Goal: Obtain resource: Download file/media

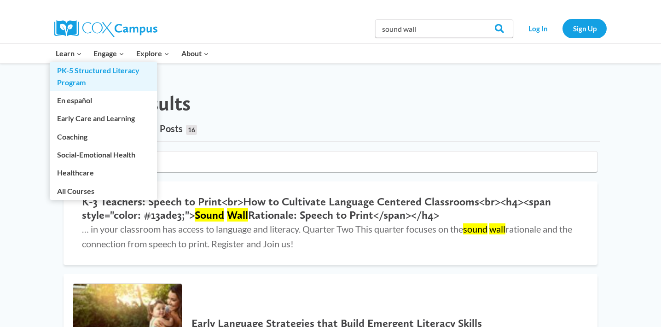
click at [101, 71] on link "PK-5 Structured Literacy Program" at bounding box center [103, 76] width 107 height 29
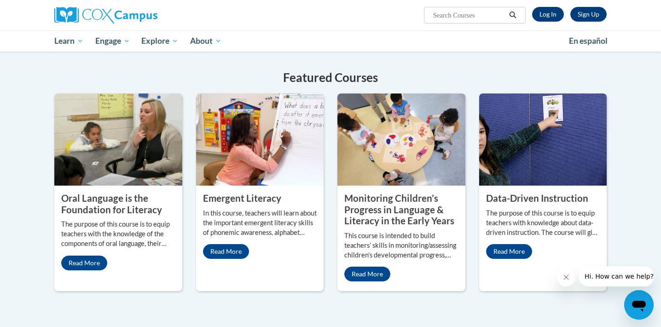
scroll to position [338, 0]
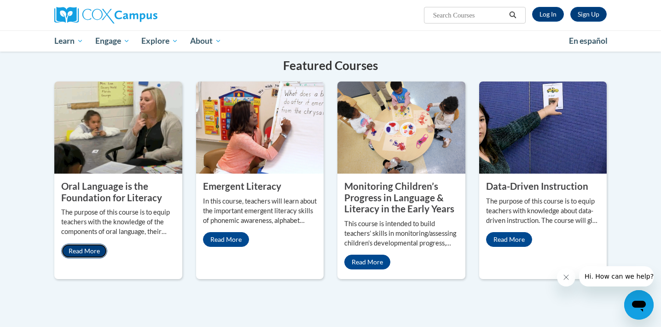
click at [93, 244] on link "Read More" at bounding box center [84, 251] width 46 height 15
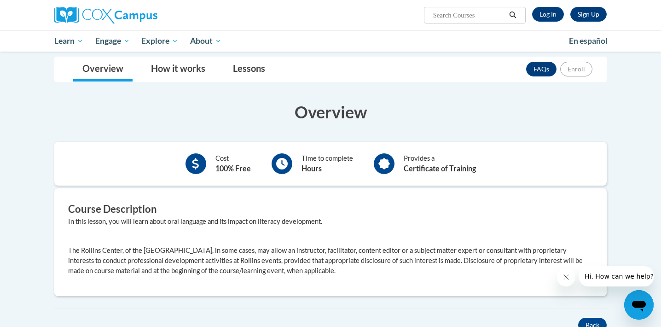
scroll to position [108, 0]
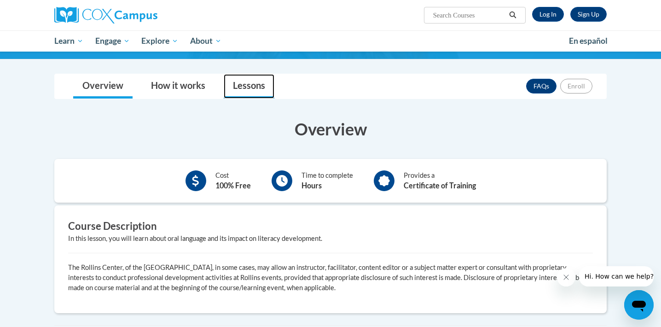
click at [260, 81] on link "Lessons" at bounding box center [249, 86] width 51 height 24
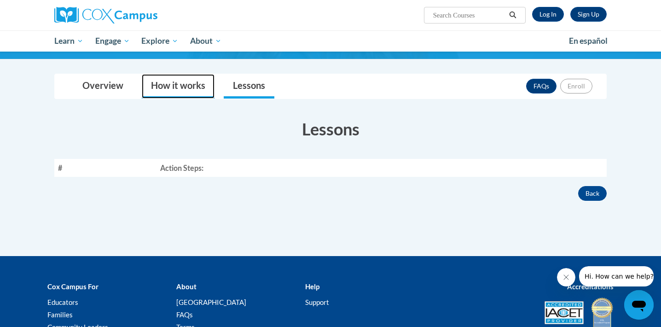
click at [187, 81] on link "How it works" at bounding box center [178, 86] width 73 height 24
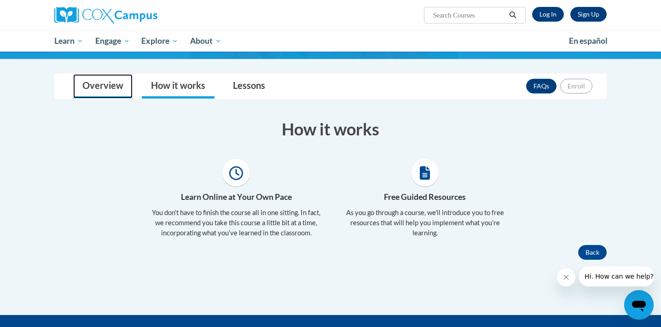
click at [102, 84] on link "Overview" at bounding box center [102, 86] width 59 height 24
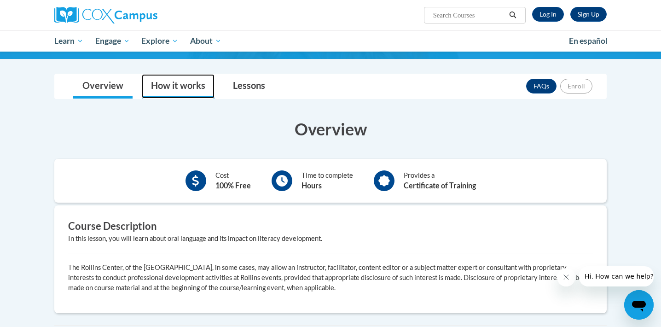
click at [186, 88] on link "How it works" at bounding box center [178, 86] width 73 height 24
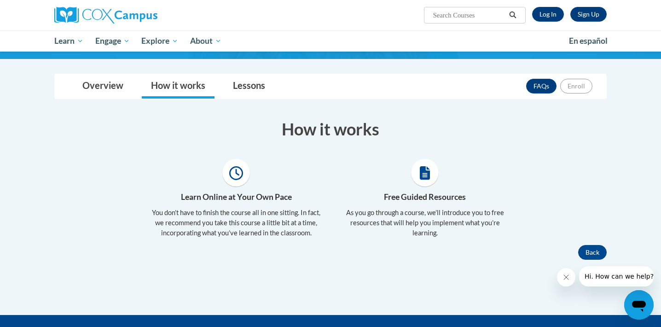
click at [422, 181] on span at bounding box center [425, 173] width 28 height 28
click at [430, 171] on span at bounding box center [425, 173] width 28 height 28
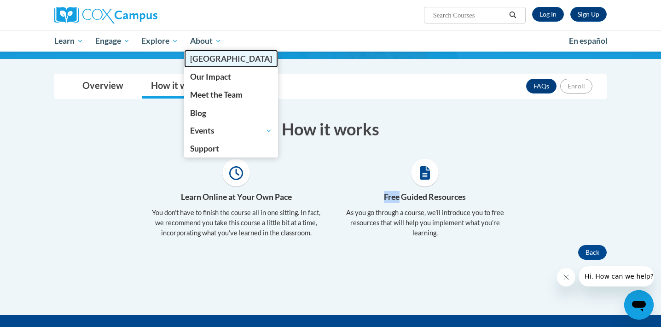
click at [220, 58] on span "[GEOGRAPHIC_DATA]" at bounding box center [231, 59] width 82 height 10
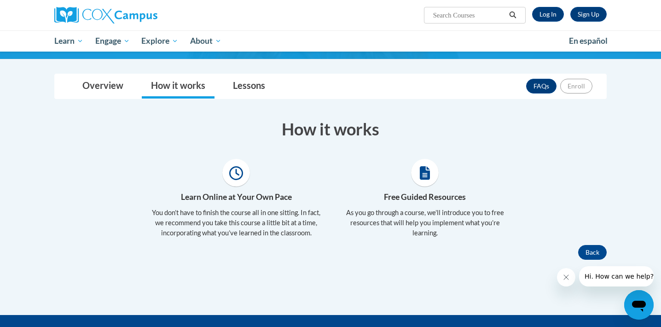
click at [485, 17] on input "Search..." at bounding box center [469, 15] width 74 height 11
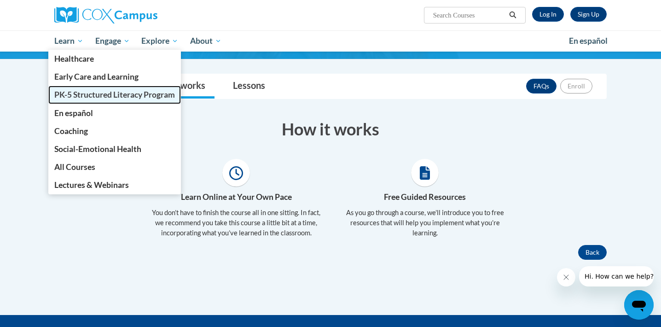
click at [91, 91] on span "PK-5 Structured Literacy Program" at bounding box center [114, 95] width 121 height 10
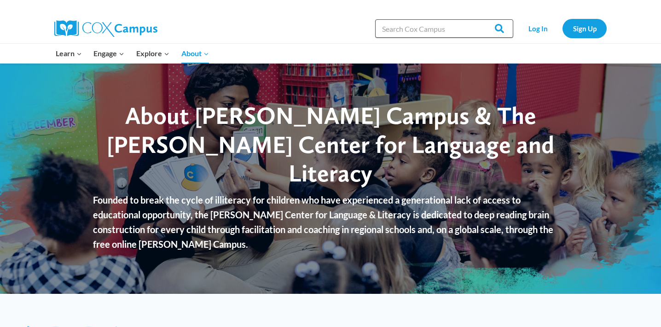
click at [435, 31] on input "Search in https://coxcampus.org/" at bounding box center [444, 28] width 138 height 18
type input "sound wall"
click at [477, 19] on input "Search" at bounding box center [495, 28] width 36 height 18
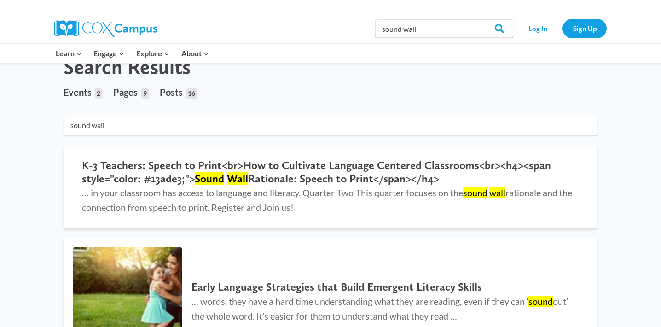
scroll to position [60, 0]
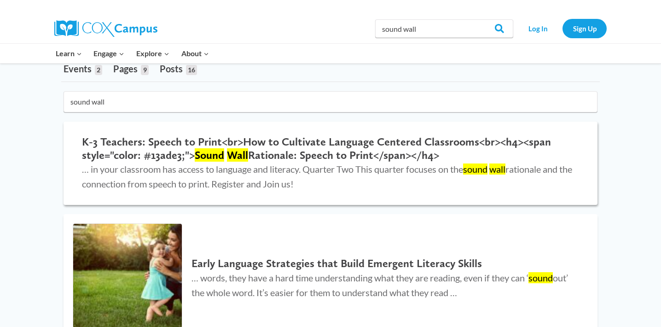
click at [204, 141] on h2 "K-3 Teachers: Speech to Print<br>How to Cultivate Language Centered Classrooms<…" at bounding box center [330, 148] width 497 height 27
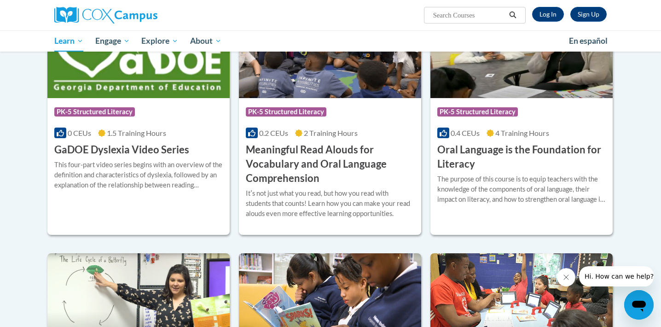
scroll to position [634, 0]
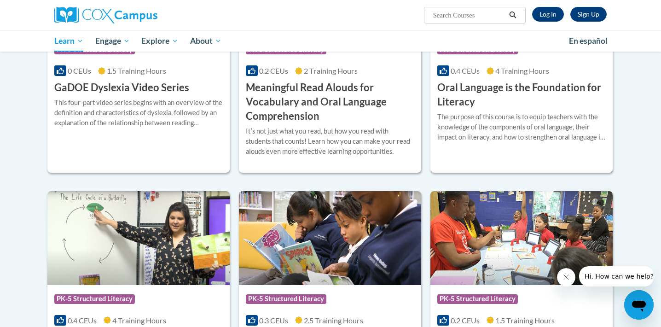
click at [480, 134] on div "The purpose of this course is to equip teachers with the knowledge of the compo…" at bounding box center [521, 127] width 169 height 30
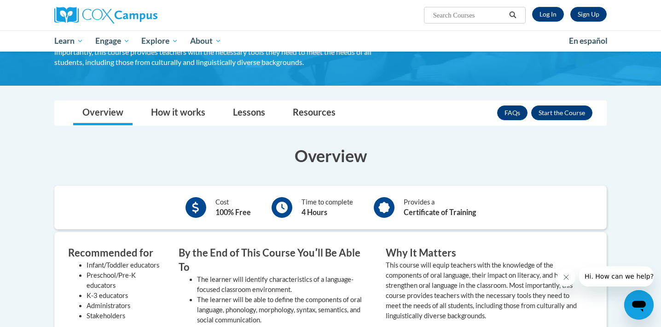
scroll to position [122, 0]
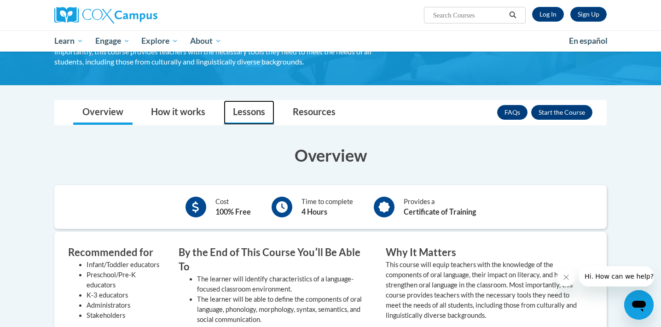
click at [256, 112] on link "Lessons" at bounding box center [249, 112] width 51 height 24
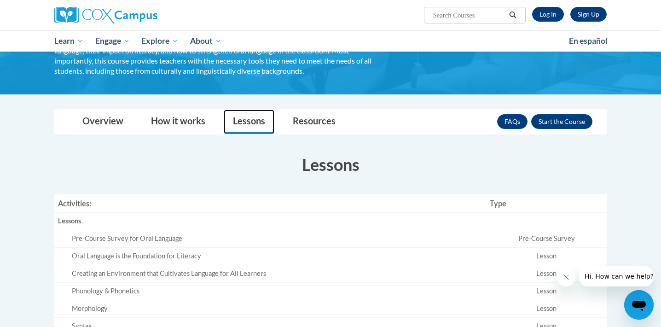
scroll to position [105, 0]
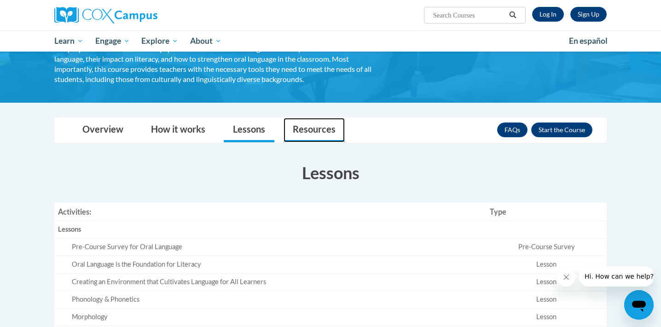
click at [320, 129] on link "Resources" at bounding box center [314, 130] width 61 height 24
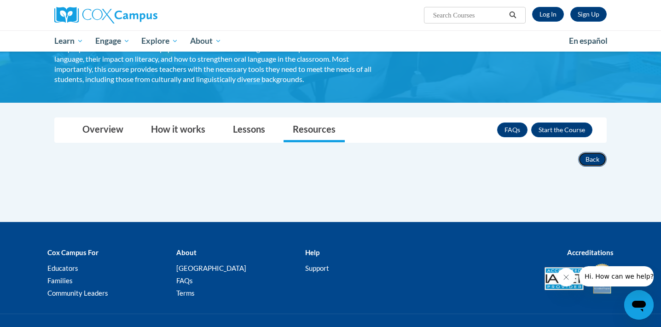
click at [596, 157] on button "Back" at bounding box center [592, 159] width 29 height 15
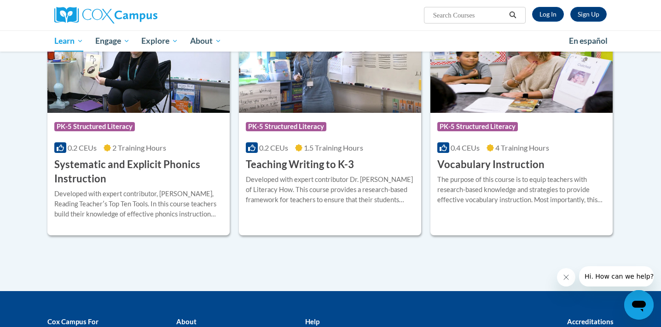
scroll to position [1029, 0]
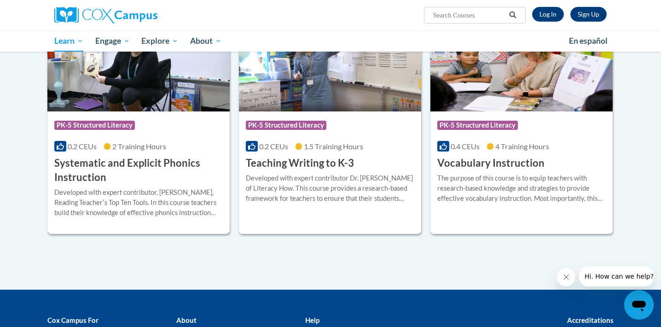
click at [173, 164] on h3 "Systematic and Explicit Phonics Instruction" at bounding box center [138, 170] width 169 height 29
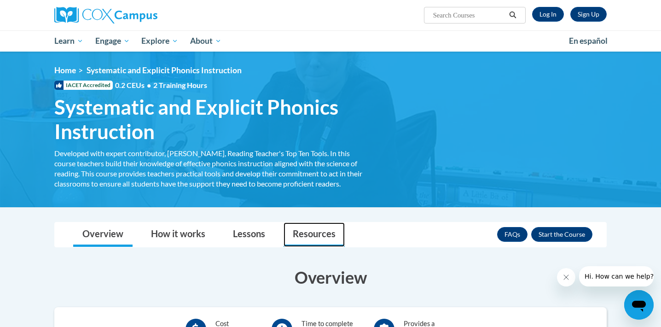
click at [305, 243] on link "Resources" at bounding box center [314, 234] width 61 height 24
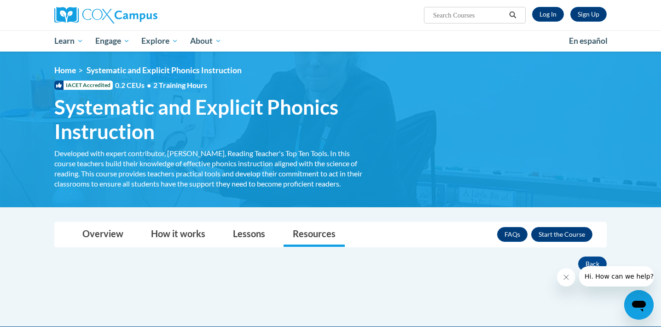
click at [447, 18] on input "Search..." at bounding box center [469, 15] width 74 height 11
type input "sound wall"
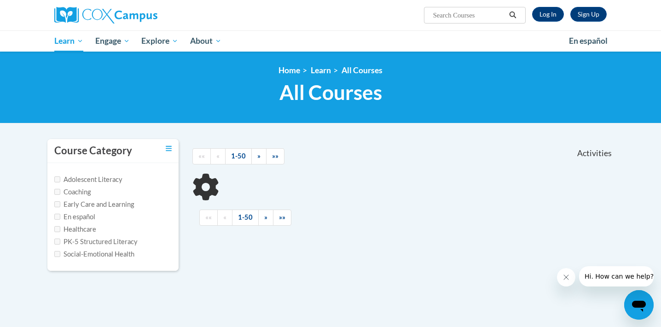
type input "sound wall"
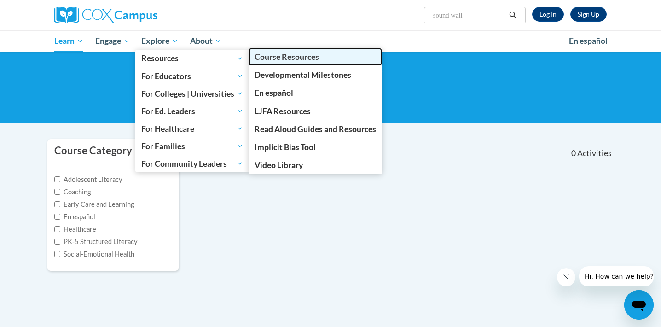
click at [285, 52] on link "Course Resources" at bounding box center [316, 57] width 134 height 18
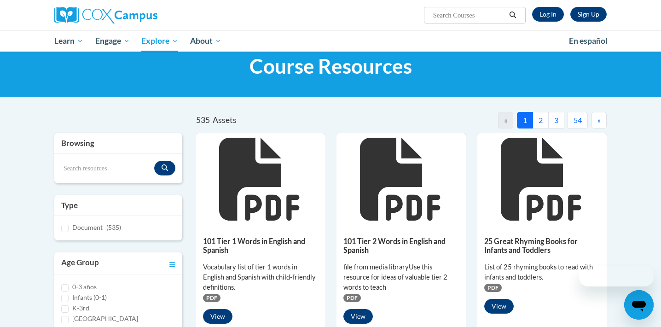
scroll to position [29, 0]
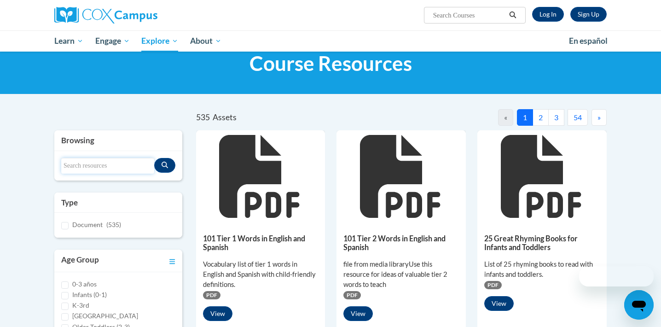
click at [128, 165] on input "Search resources" at bounding box center [107, 166] width 93 height 16
type input "sound wall"
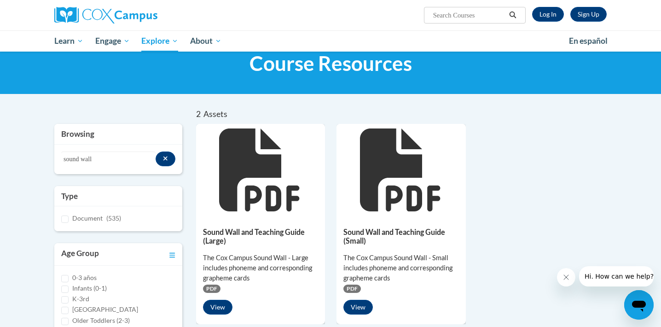
click at [404, 202] on icon at bounding box center [401, 169] width 83 height 83
click at [362, 308] on button "View" at bounding box center [357, 307] width 29 height 15
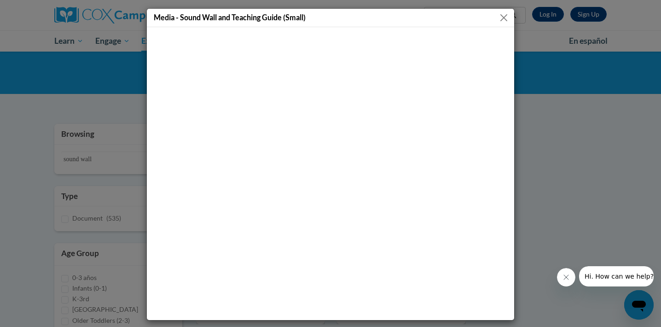
click at [504, 17] on button "Close" at bounding box center [504, 18] width 12 height 12
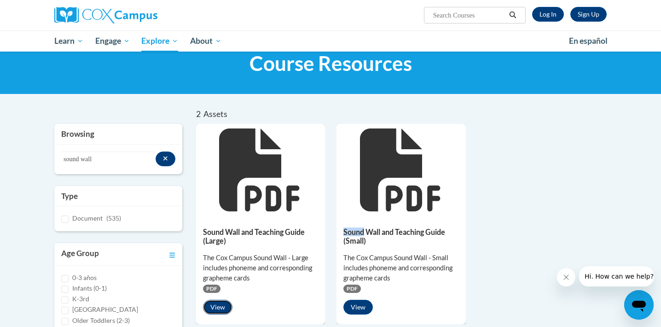
click at [221, 306] on button "View" at bounding box center [217, 307] width 29 height 15
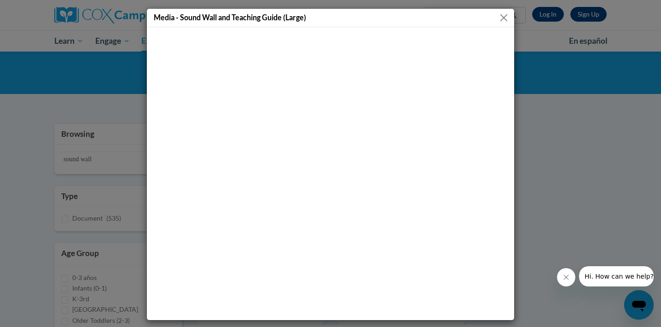
click at [505, 16] on button "Close" at bounding box center [504, 18] width 12 height 12
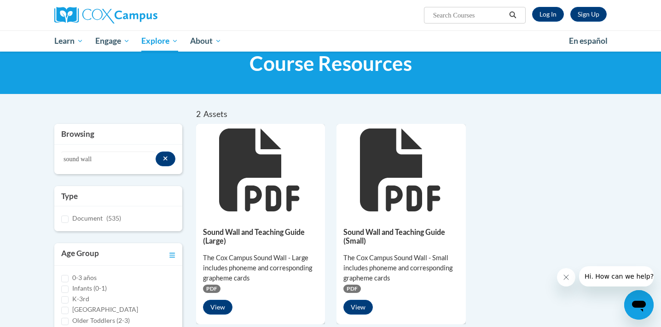
click at [269, 195] on icon at bounding box center [259, 169] width 80 height 83
click at [246, 128] on icon at bounding box center [259, 169] width 80 height 83
click at [255, 307] on div "View" at bounding box center [261, 307] width 116 height 15
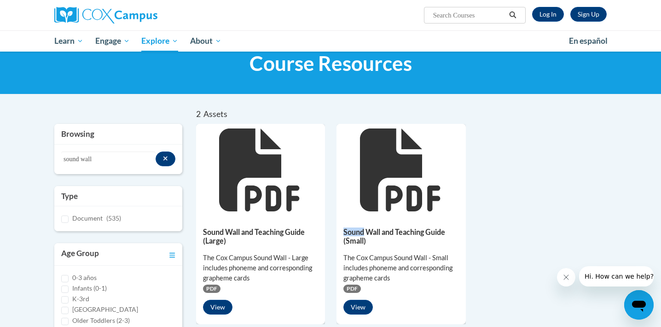
click at [255, 307] on div "View" at bounding box center [261, 307] width 116 height 15
click at [212, 287] on span "PDF" at bounding box center [211, 289] width 17 height 8
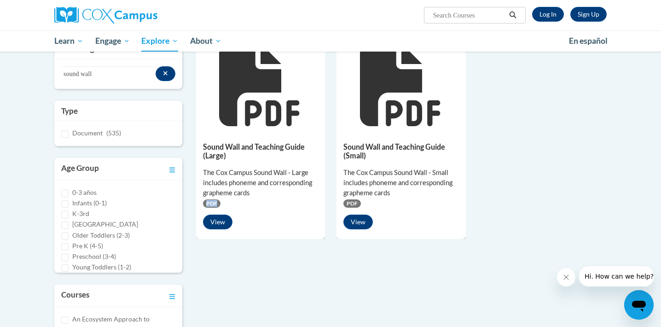
scroll to position [117, 0]
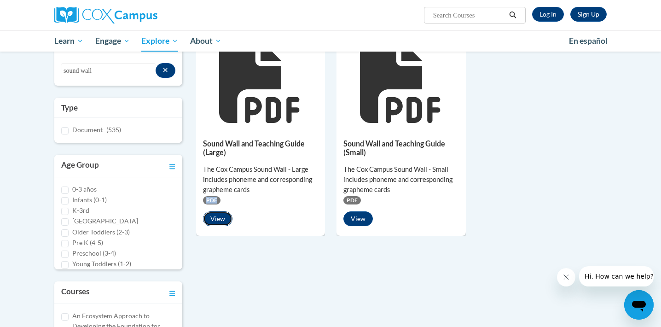
click at [213, 219] on button "View" at bounding box center [217, 218] width 29 height 15
